Goal: Information Seeking & Learning: Learn about a topic

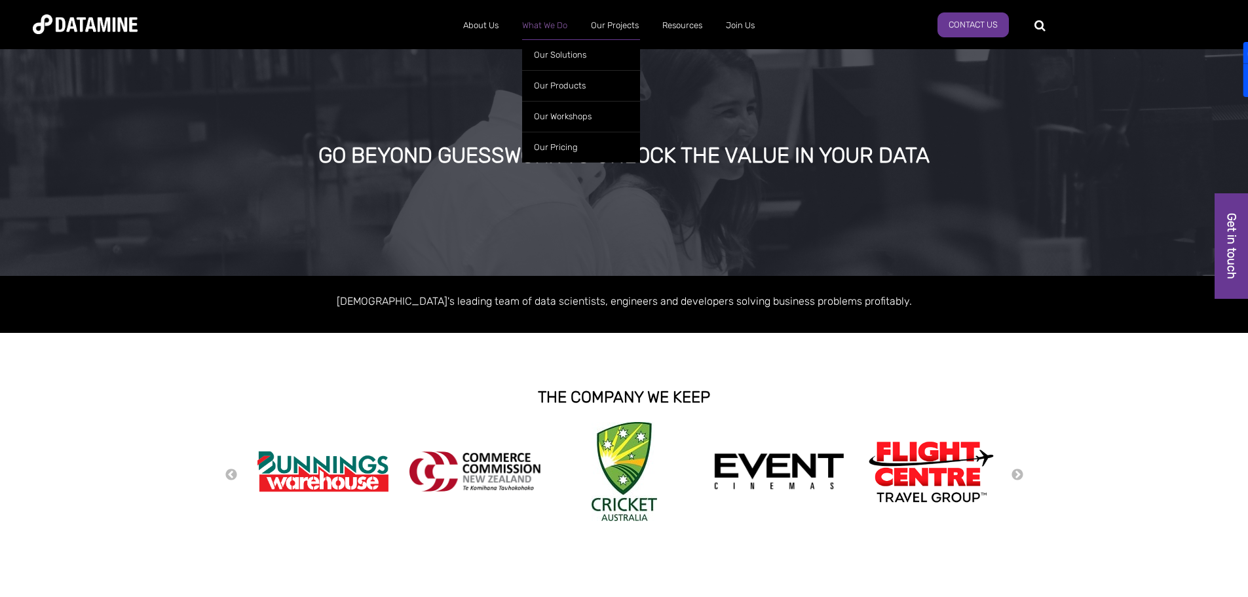
click at [546, 26] on link "What We Do" at bounding box center [544, 26] width 69 height 34
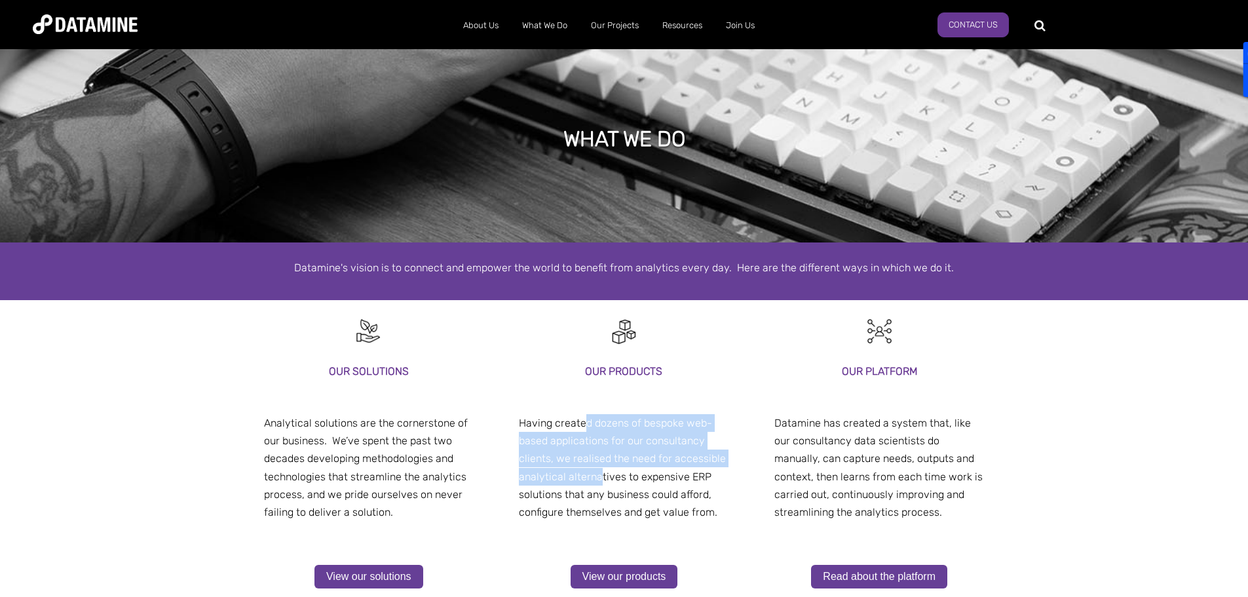
drag, startPoint x: 591, startPoint y: 438, endPoint x: 605, endPoint y: 478, distance: 42.3
click at [605, 478] on span "Having created dozens of bespoke web-based applications for our consultancy cli…" at bounding box center [622, 468] width 207 height 102
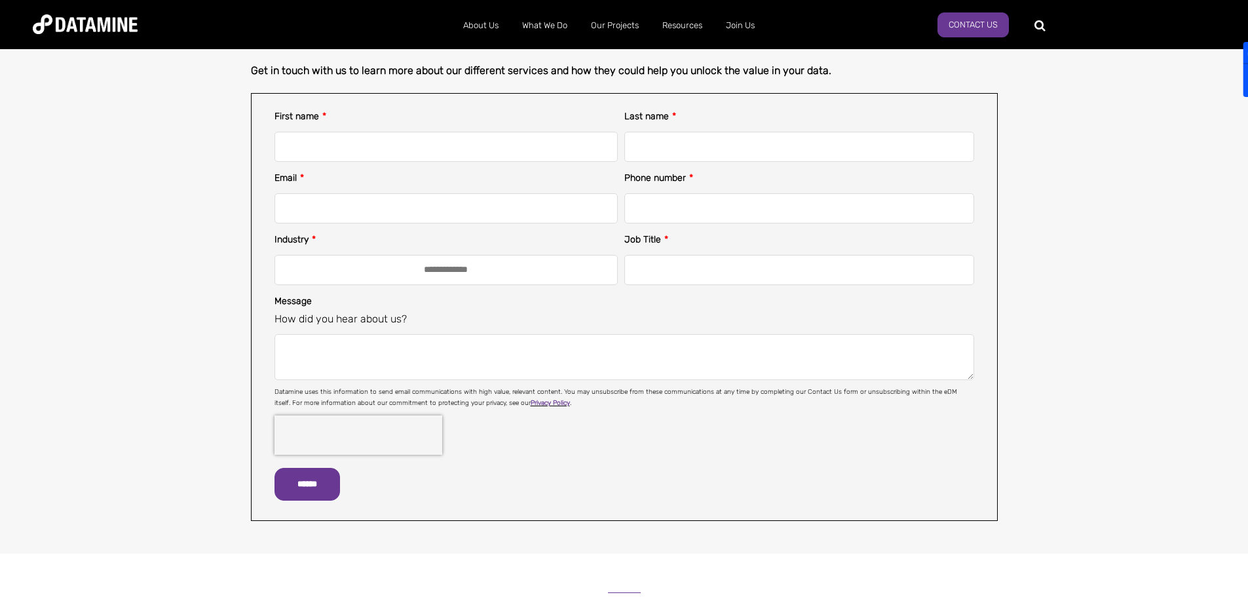
scroll to position [328, 0]
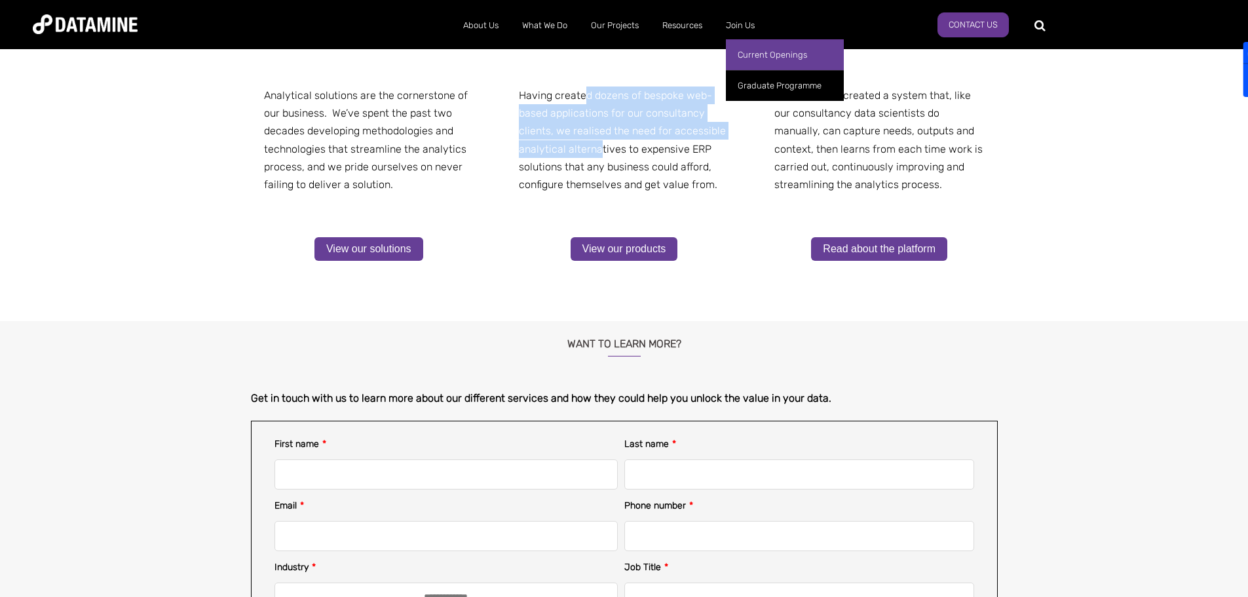
click at [741, 59] on link "Current Openings" at bounding box center [785, 54] width 118 height 31
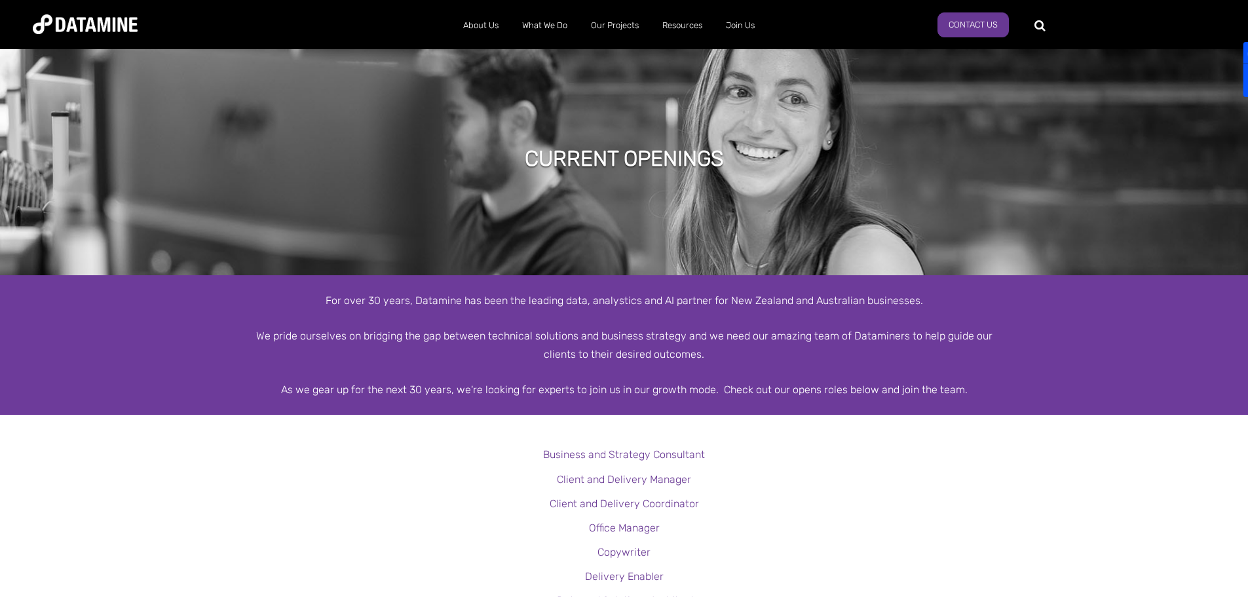
scroll to position [262, 0]
